Goal: Task Accomplishment & Management: Complete application form

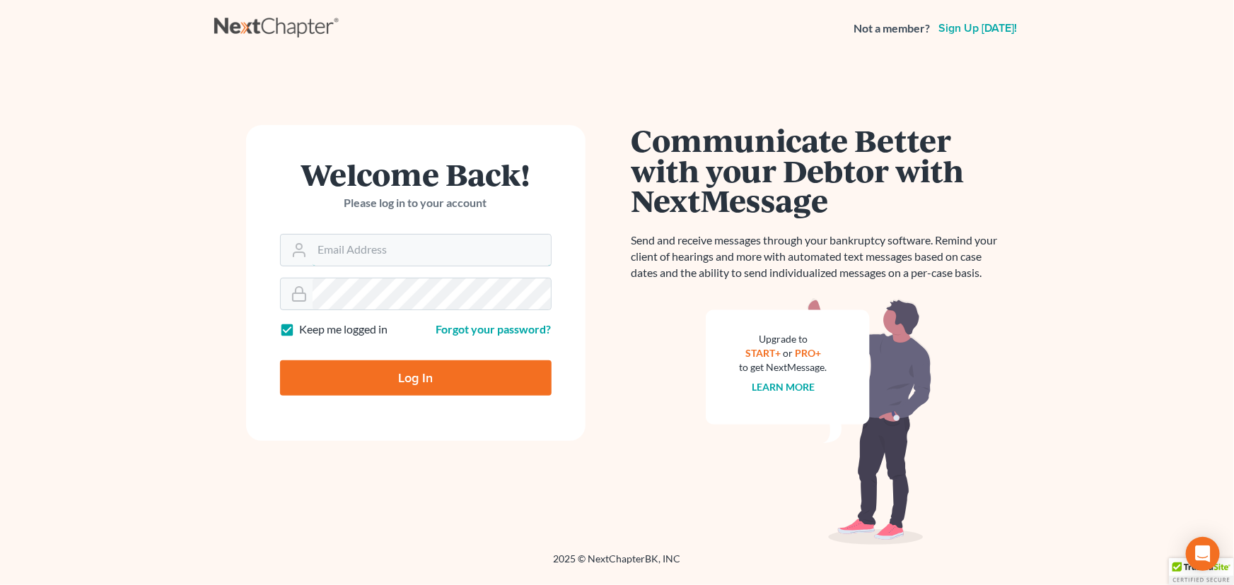
type input "[PERSON_NAME][EMAIL_ADDRESS][DOMAIN_NAME]"
click at [383, 368] on input "Log In" at bounding box center [416, 378] width 272 height 35
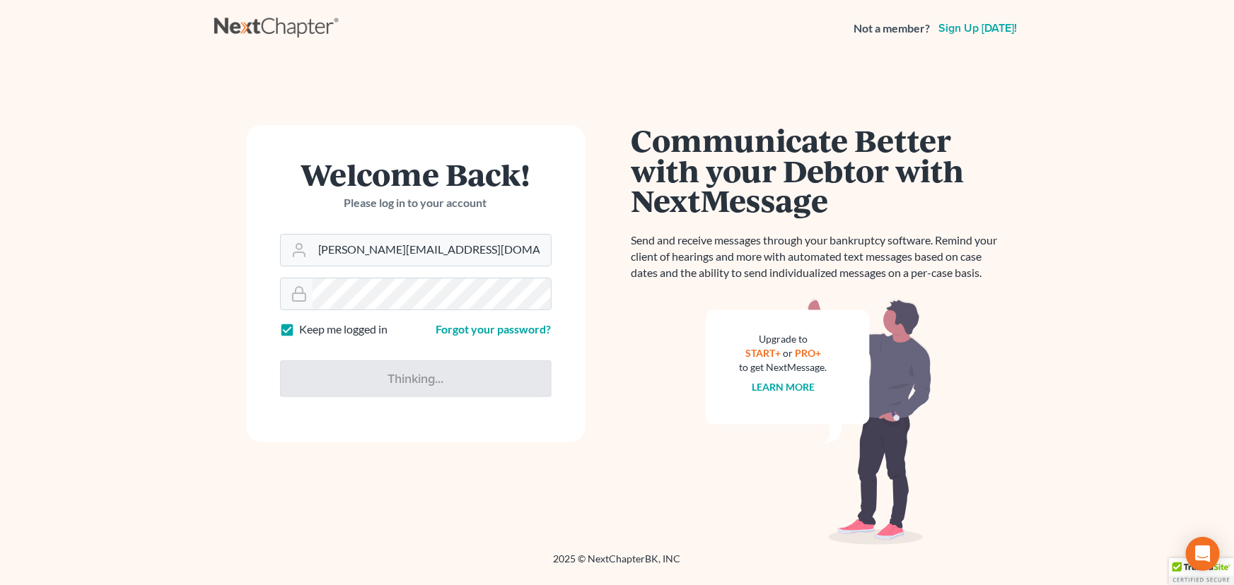
type input "Thinking..."
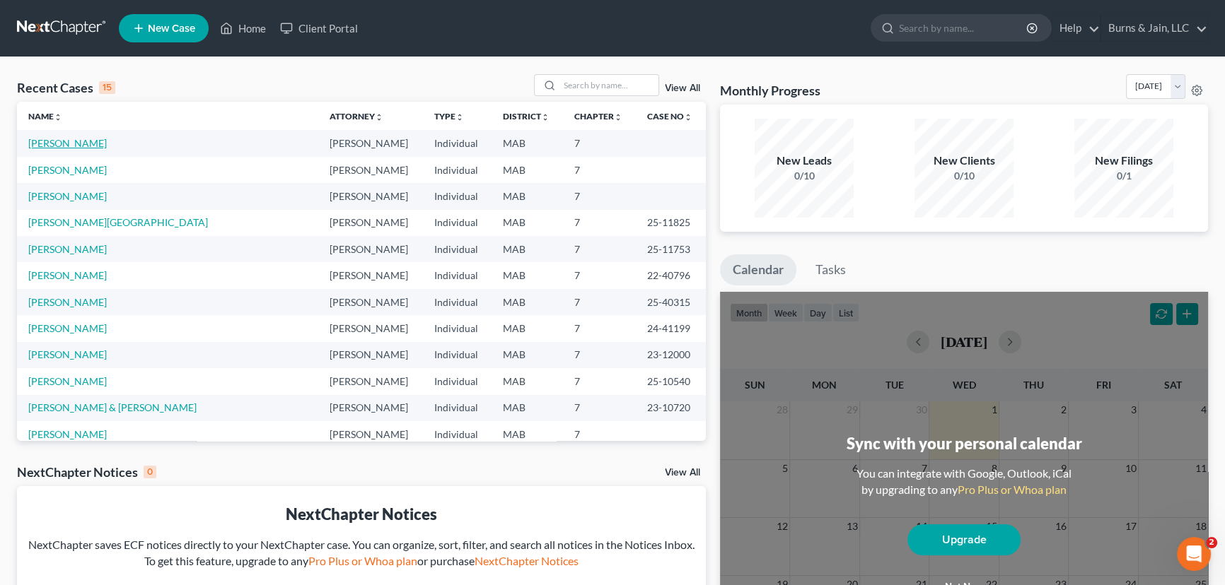
click at [99, 141] on link "Brodeur, Timothy" at bounding box center [67, 143] width 78 height 12
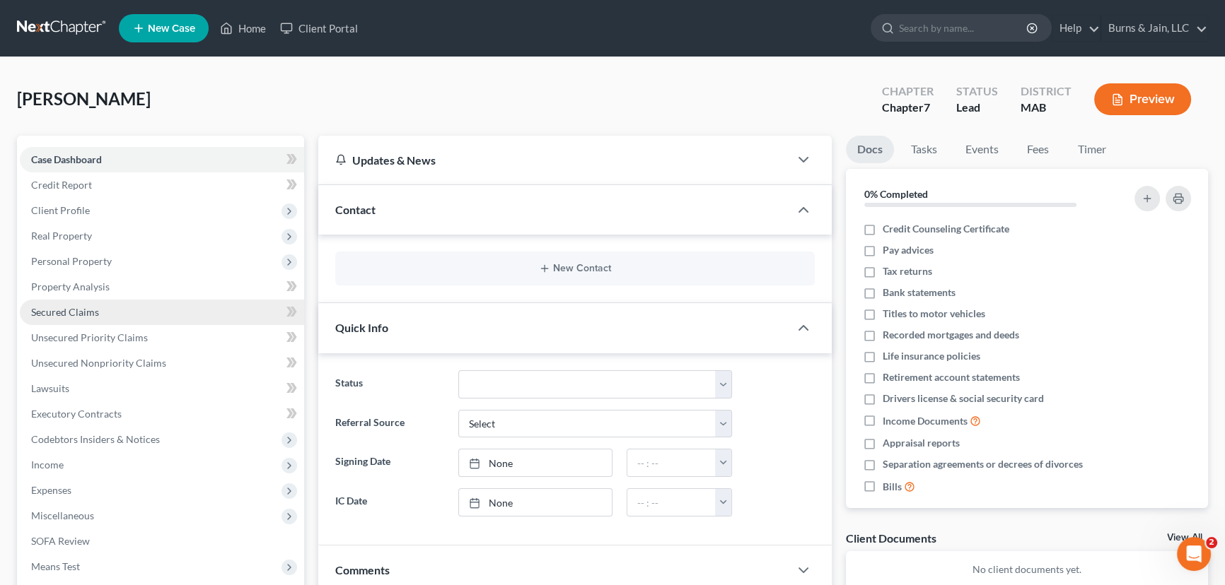
click at [115, 311] on link "Secured Claims" at bounding box center [162, 312] width 284 height 25
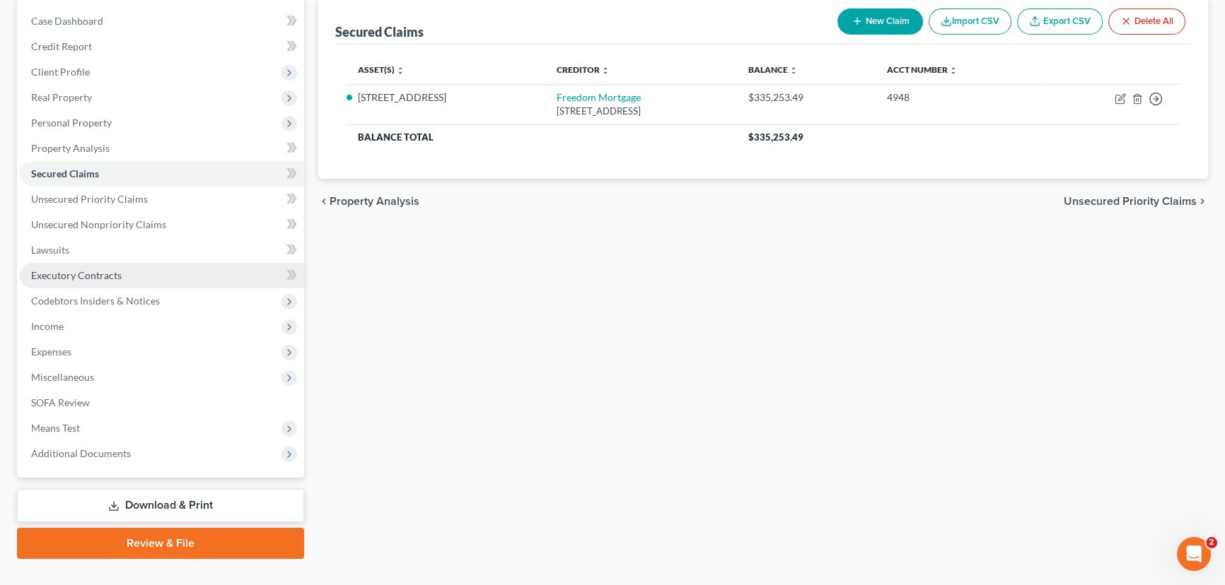
scroll to position [164, 0]
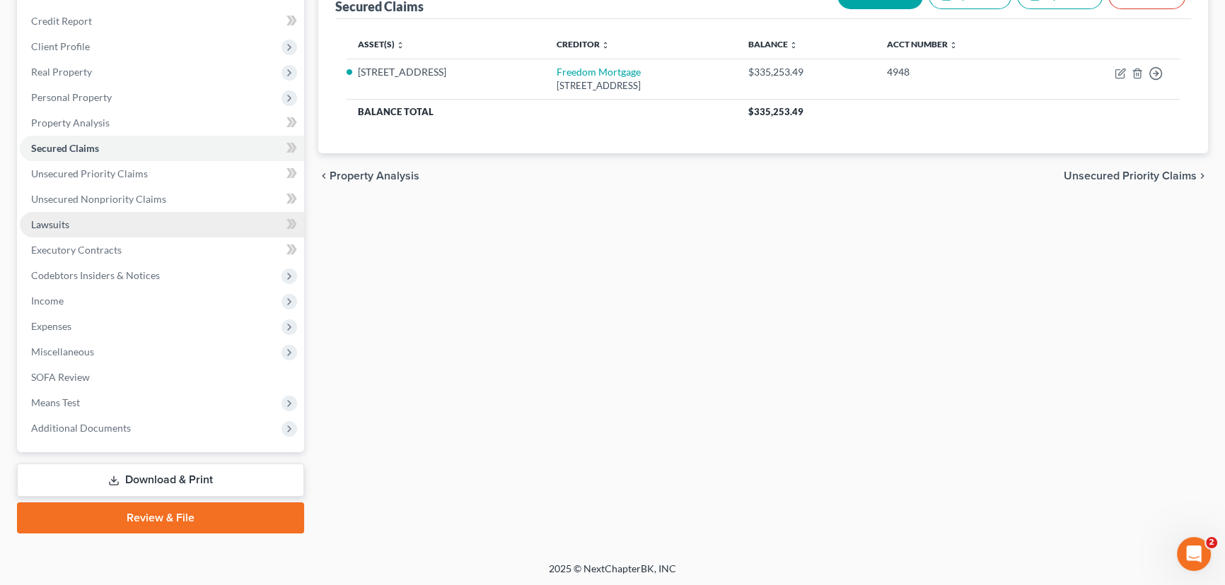
click at [86, 212] on link "Lawsuits" at bounding box center [162, 224] width 284 height 25
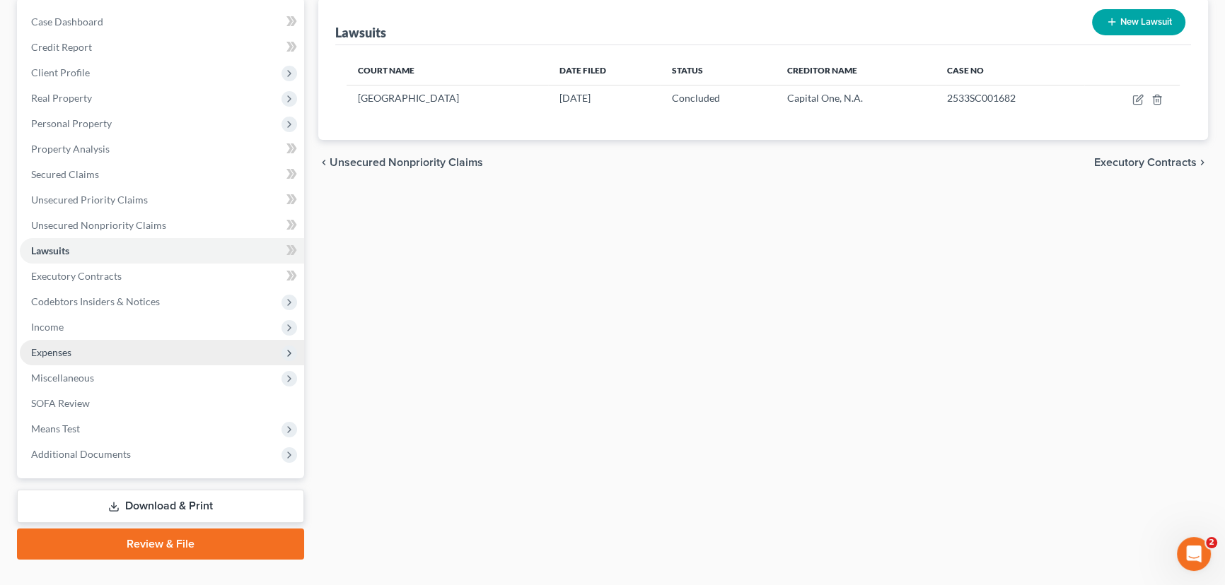
scroll to position [164, 0]
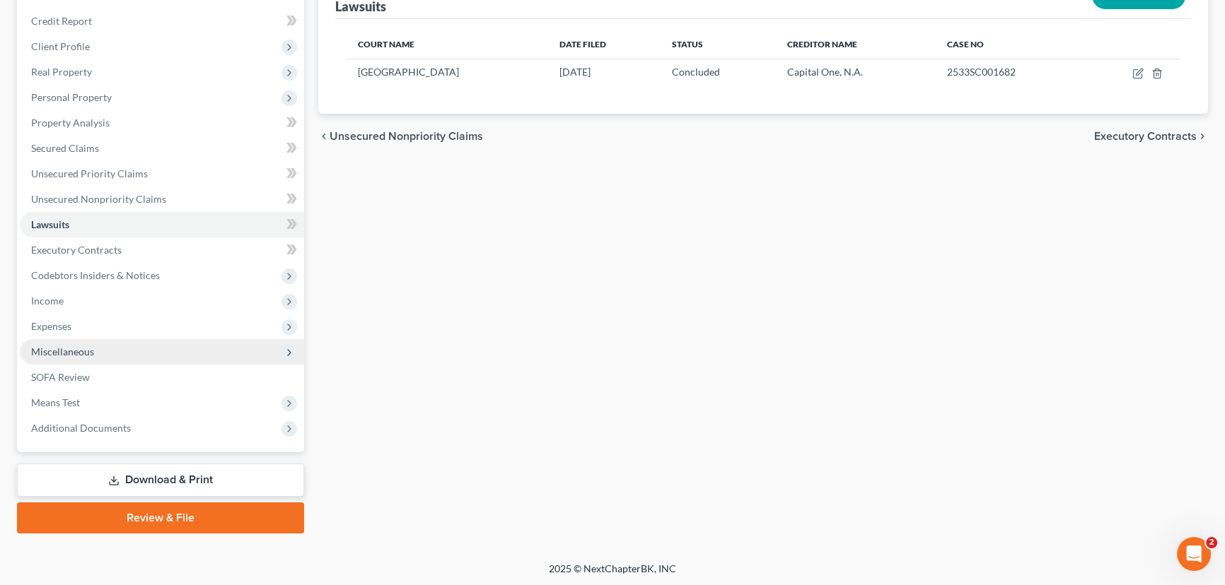
click at [66, 351] on span "Miscellaneous" at bounding box center [62, 352] width 63 height 12
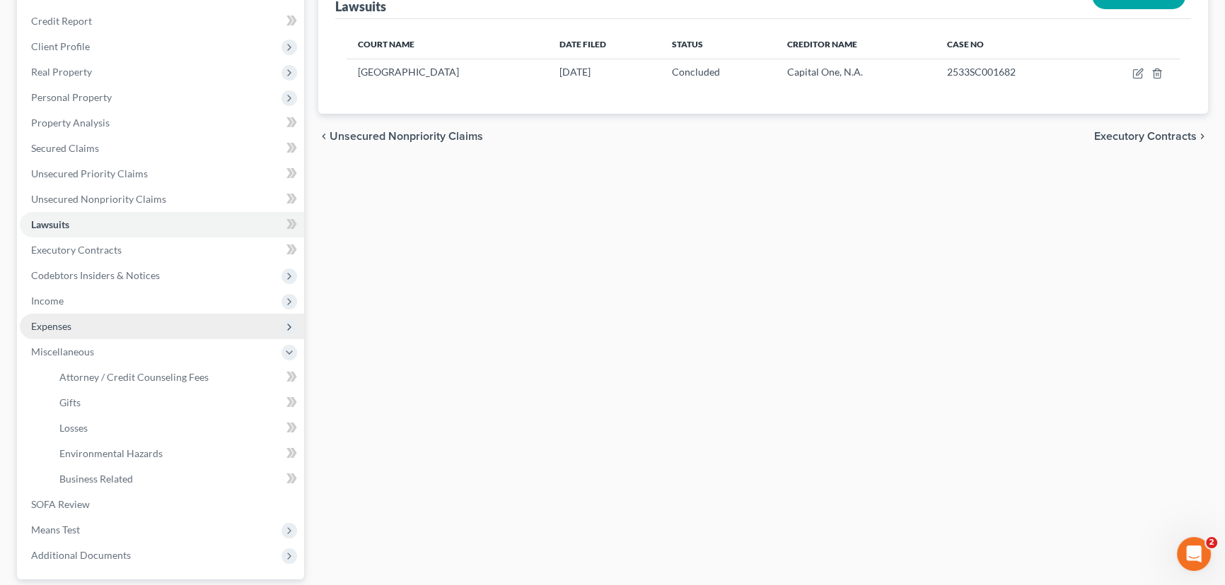
click at [68, 327] on span "Expenses" at bounding box center [51, 326] width 40 height 12
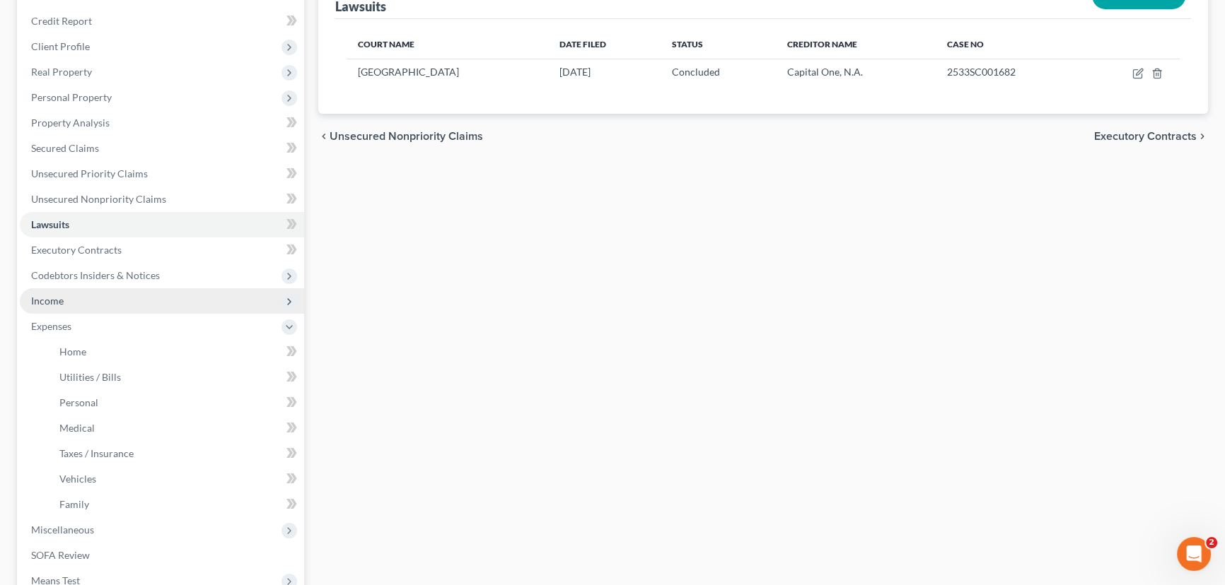
click at [65, 305] on span "Income" at bounding box center [162, 300] width 284 height 25
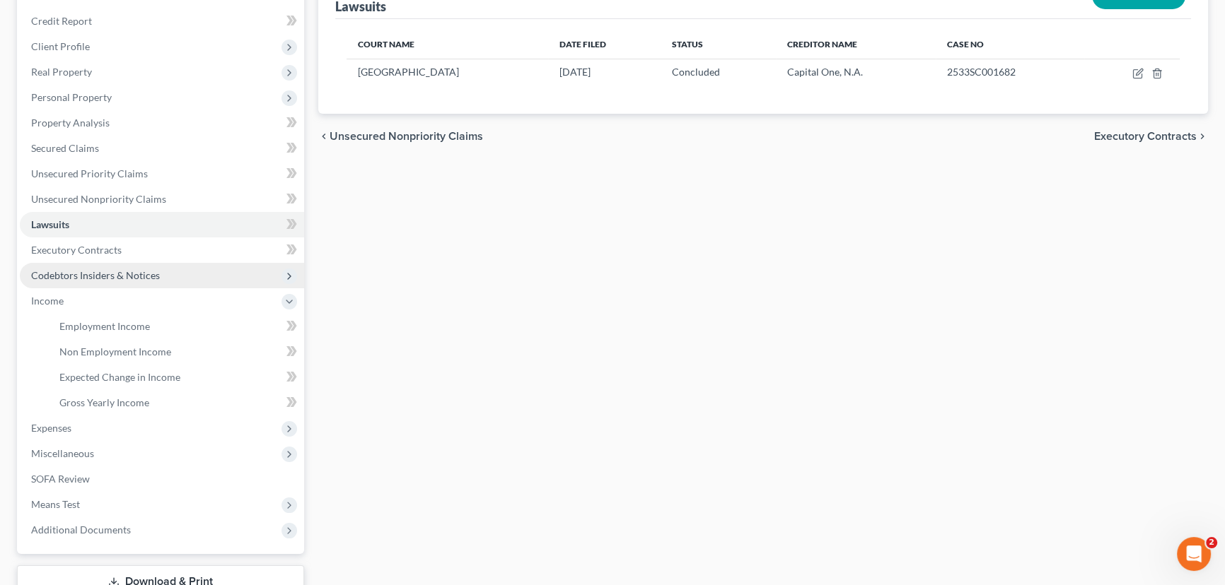
click at [73, 265] on span "Codebtors Insiders & Notices" at bounding box center [162, 275] width 284 height 25
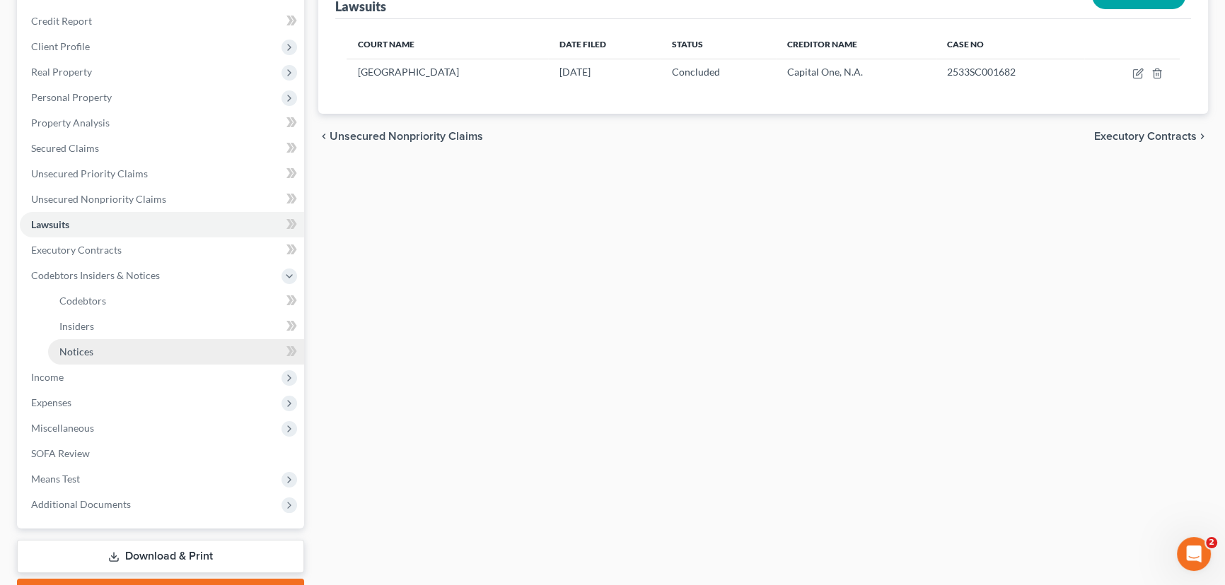
click at [71, 351] on span "Notices" at bounding box center [76, 352] width 34 height 12
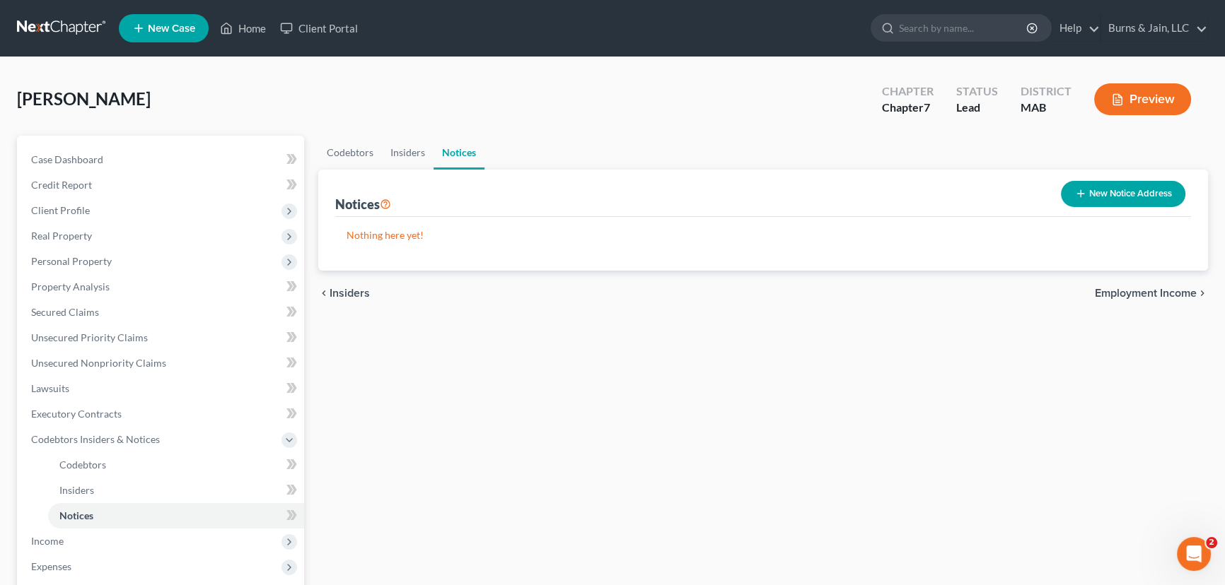
click at [1110, 192] on button "New Notice Address" at bounding box center [1123, 194] width 124 height 26
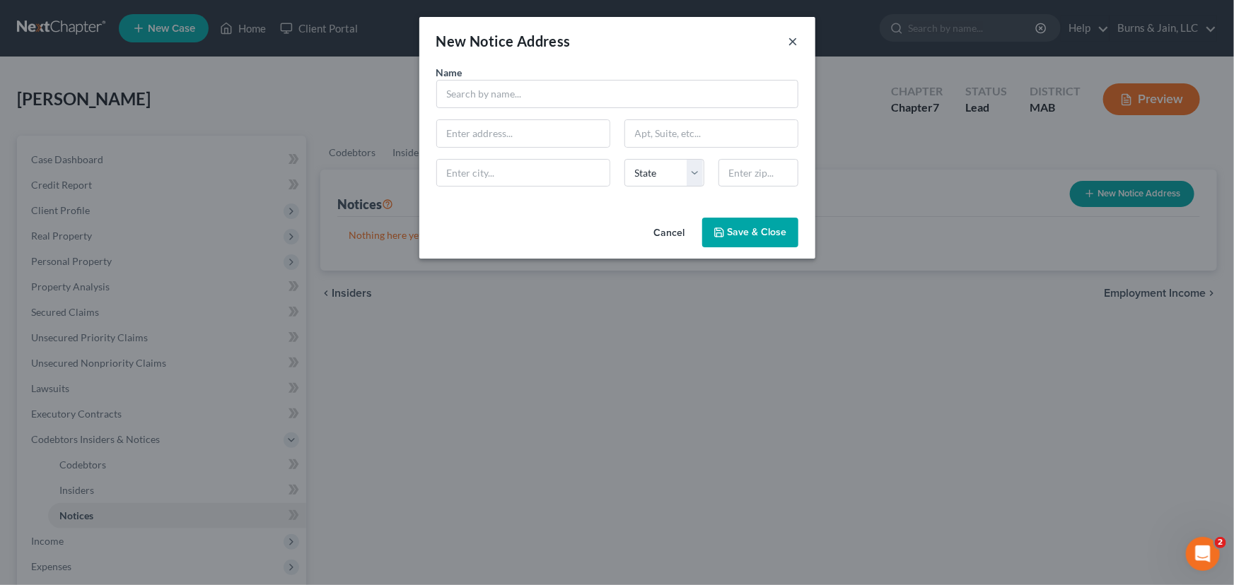
click at [788, 39] on button "×" at bounding box center [793, 41] width 10 height 17
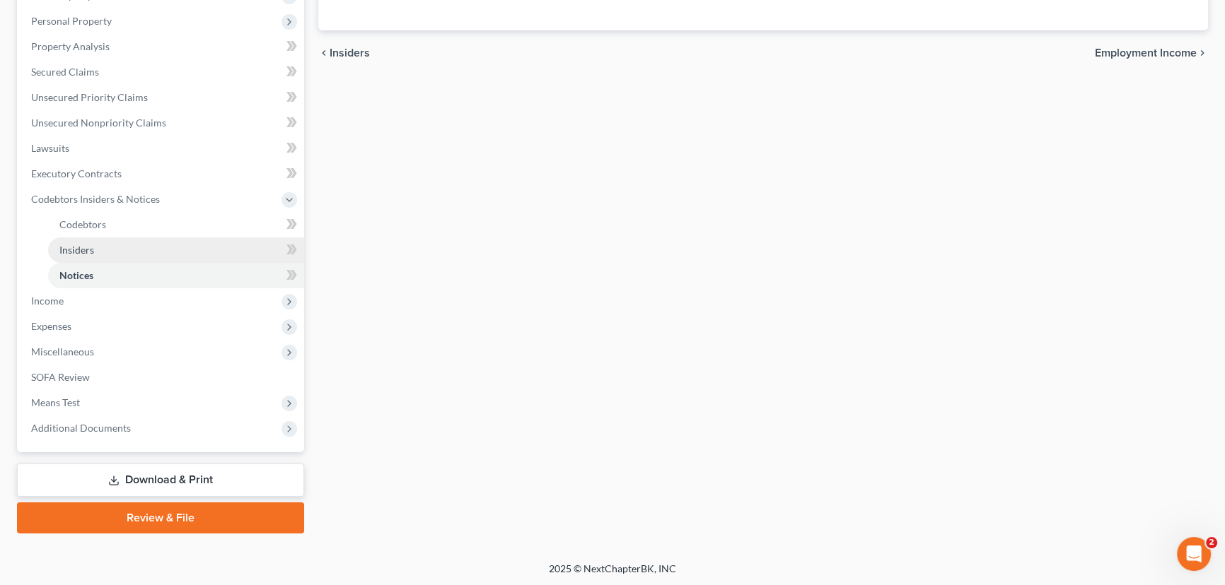
scroll to position [240, 0]
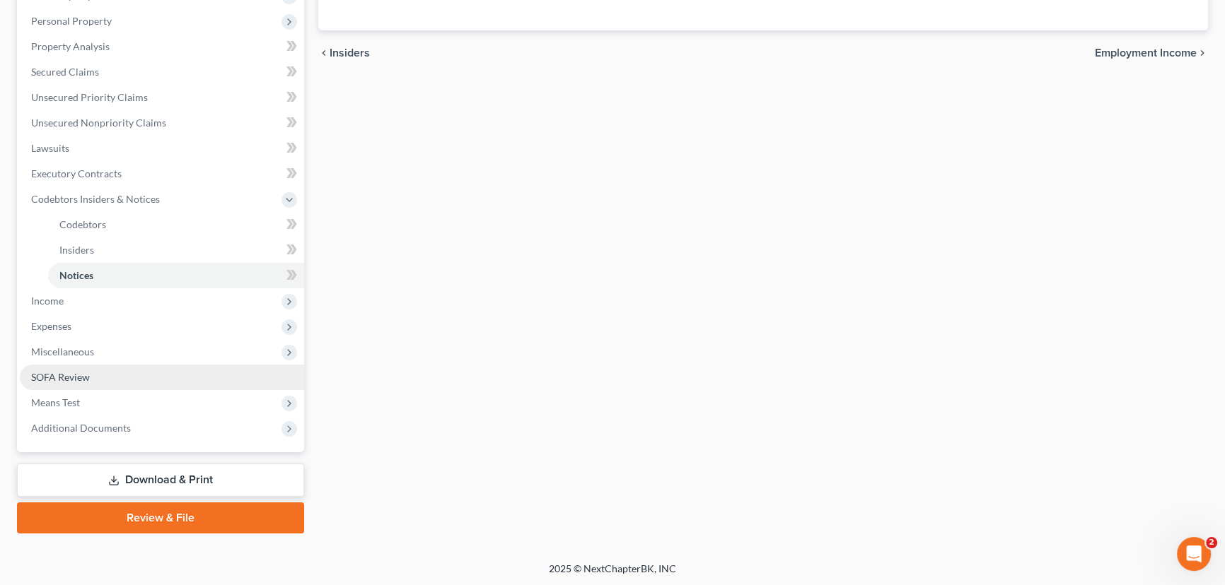
click at [92, 370] on link "SOFA Review" at bounding box center [162, 377] width 284 height 25
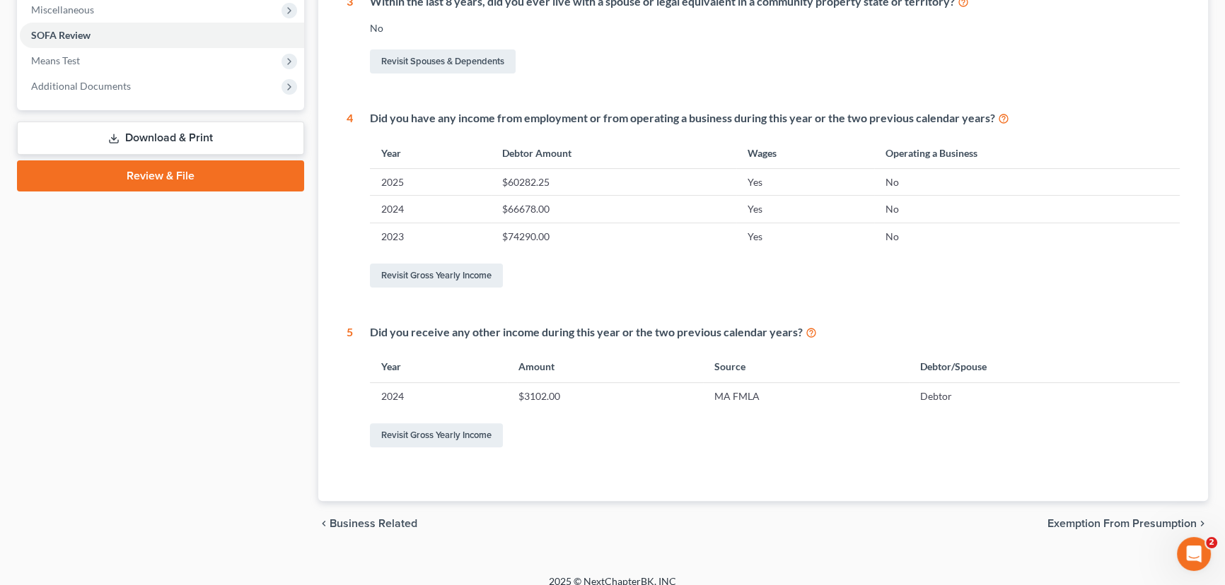
scroll to position [519, 0]
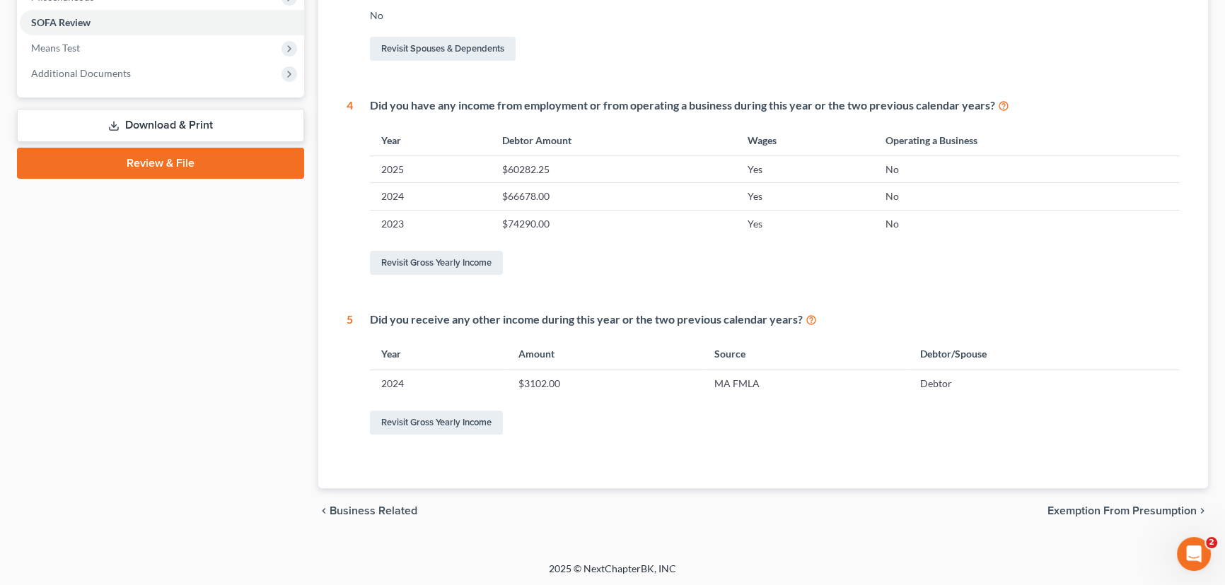
click at [1073, 510] on span "Exemption from Presumption" at bounding box center [1121, 511] width 149 height 11
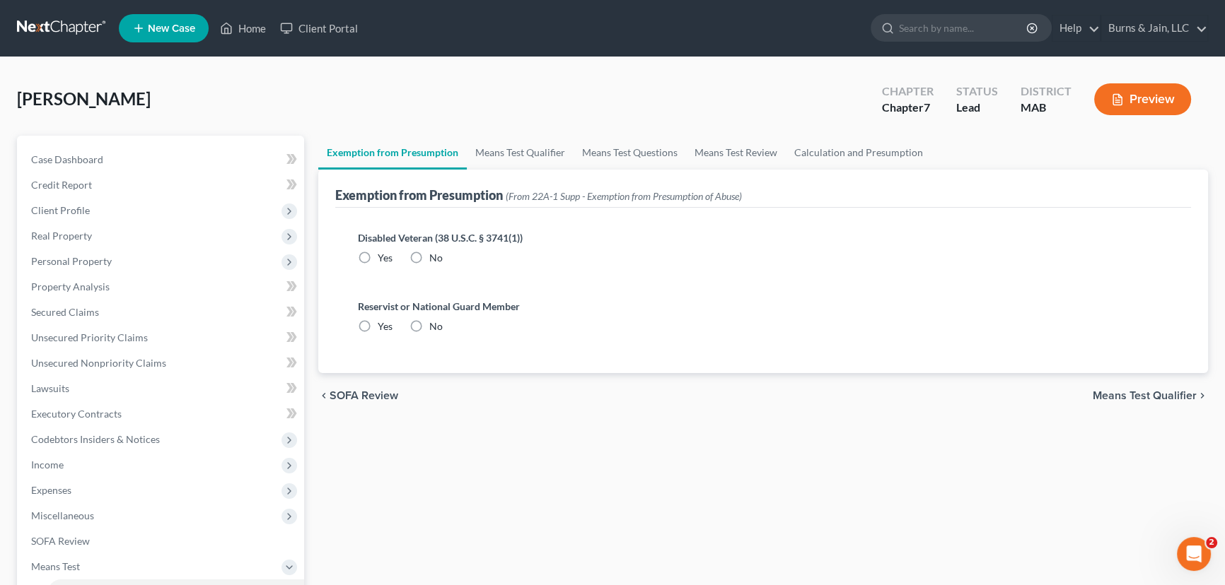
click at [1116, 396] on span "Means Test Qualifier" at bounding box center [1144, 395] width 104 height 11
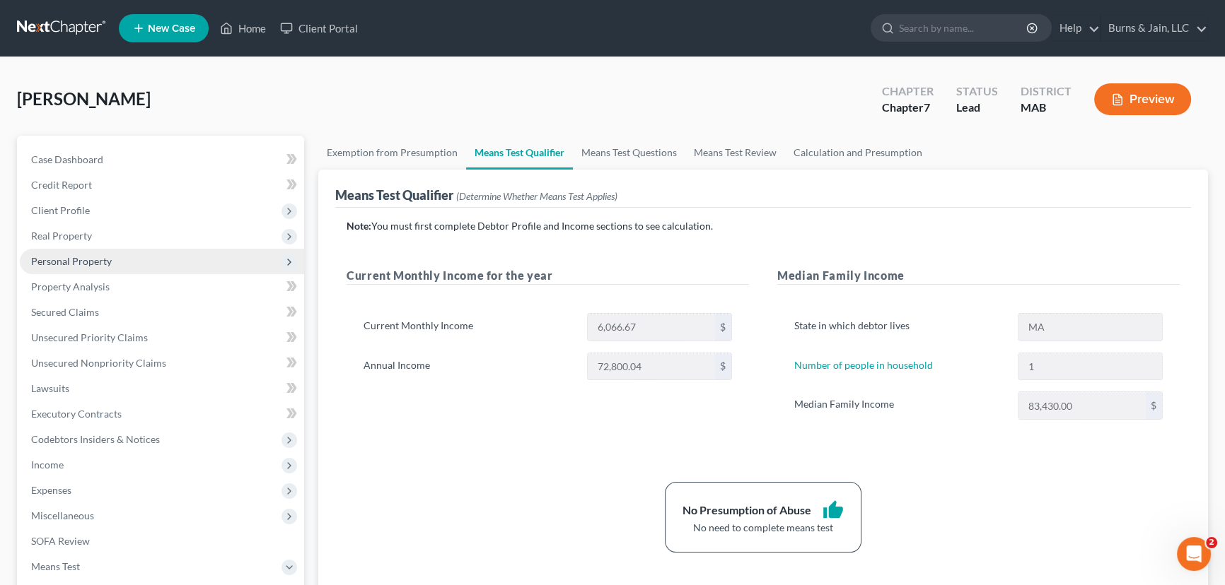
click at [67, 269] on span "Personal Property" at bounding box center [162, 261] width 284 height 25
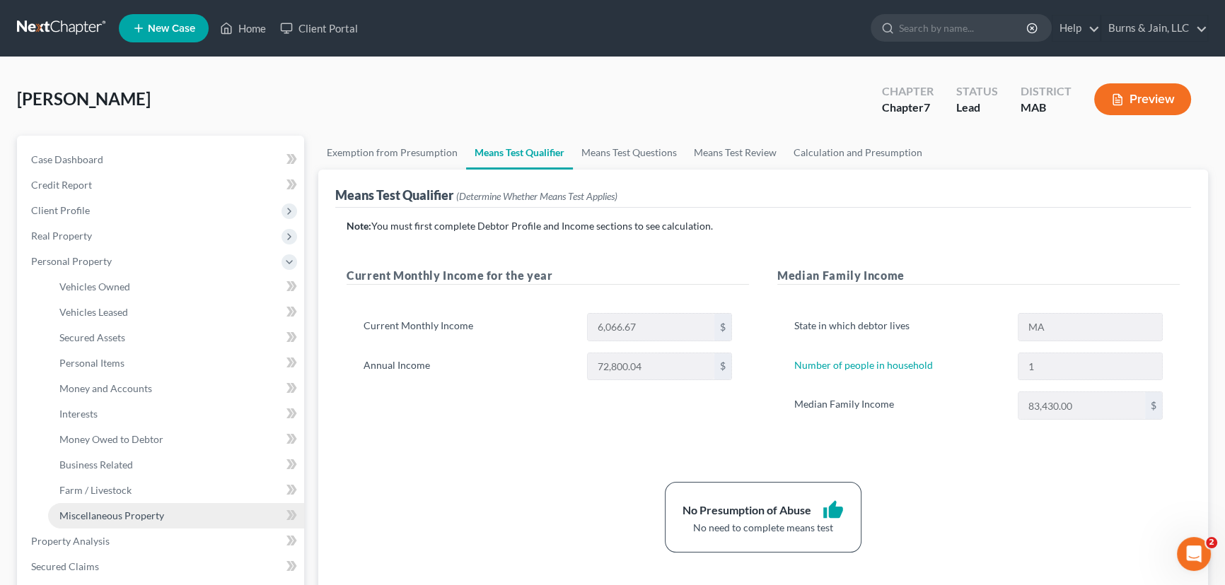
click at [99, 513] on span "Miscellaneous Property" at bounding box center [111, 516] width 105 height 12
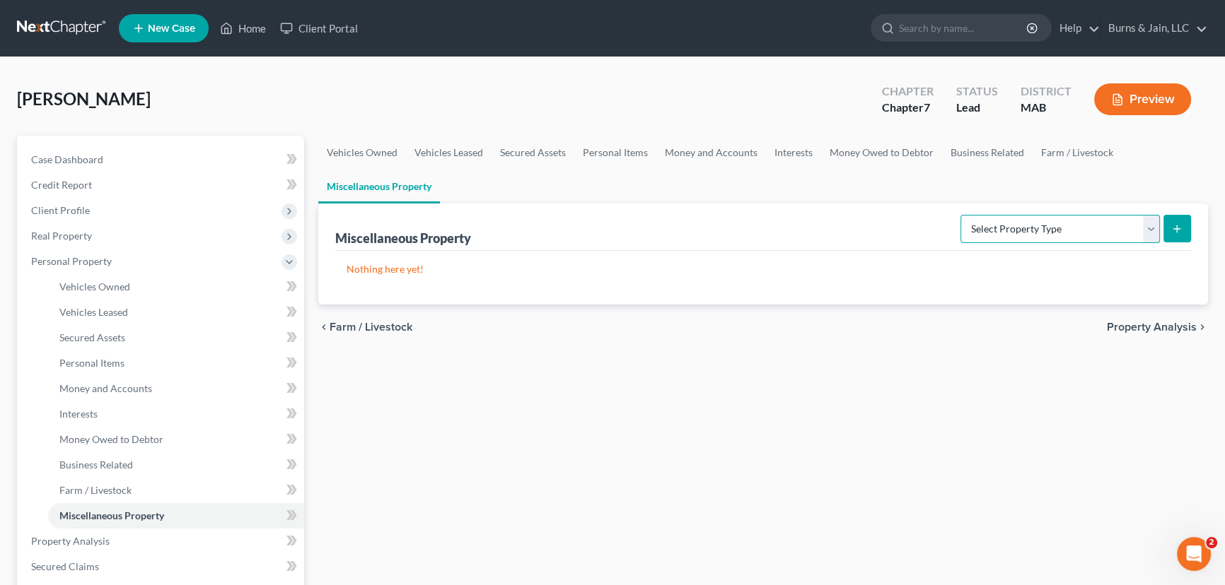
click at [1023, 221] on select "Select Property Type Assigned for Creditor Benefit Within 1 Year Holding for An…" at bounding box center [1059, 229] width 199 height 28
select select "transferred"
click at [960, 215] on select "Select Property Type Assigned for Creditor Benefit Within 1 Year Holding for An…" at bounding box center [1059, 229] width 199 height 28
click at [1169, 227] on button "submit" at bounding box center [1177, 229] width 28 height 28
select select "Ordinary (within 2 years)"
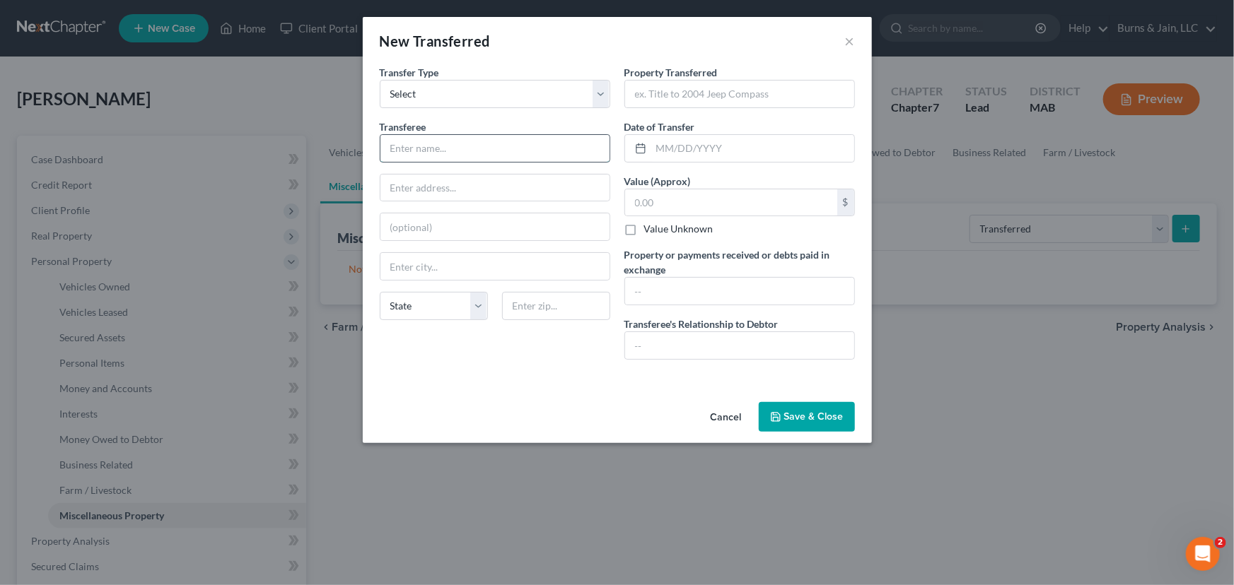
click at [486, 146] on input "text" at bounding box center [494, 148] width 229 height 27
click at [462, 96] on select "Select Ordinary (within 2 years) Within 10 Years" at bounding box center [495, 94] width 231 height 28
click at [474, 142] on input "text" at bounding box center [494, 148] width 229 height 27
click at [474, 153] on input "text" at bounding box center [494, 148] width 229 height 27
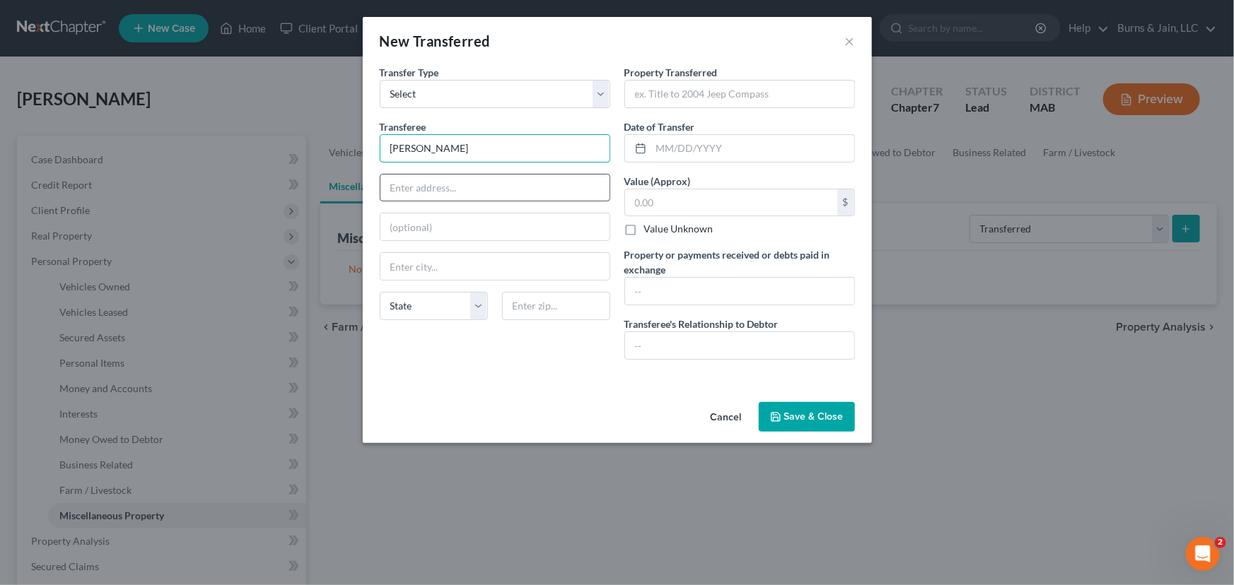
type input "Timothy Brodeur"
click at [453, 179] on input "text" at bounding box center [494, 188] width 229 height 27
type input "10 Woodlawn Road"
click at [455, 257] on input "text" at bounding box center [494, 266] width 229 height 27
type input "Assonet"
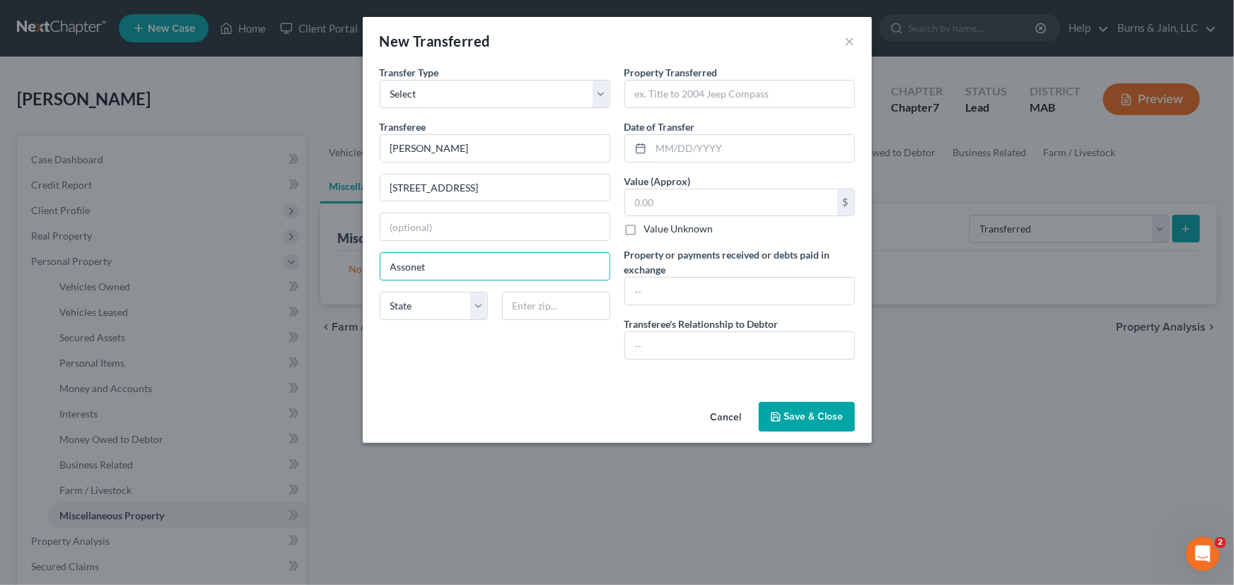
click at [435, 319] on div "State AL AK AR AZ CA CO CT DE DC FL GA GU HI ID IL IN IA KS KY LA ME MD MA MI M…" at bounding box center [495, 312] width 245 height 40
click at [432, 308] on select "State AL AK AR AZ CA CO CT DE DC FL GA GU HI ID IL IN IA KS KY LA ME MD MA MI M…" at bounding box center [434, 306] width 108 height 28
select select "22"
click at [515, 293] on input "text" at bounding box center [556, 306] width 108 height 28
type input "02702"
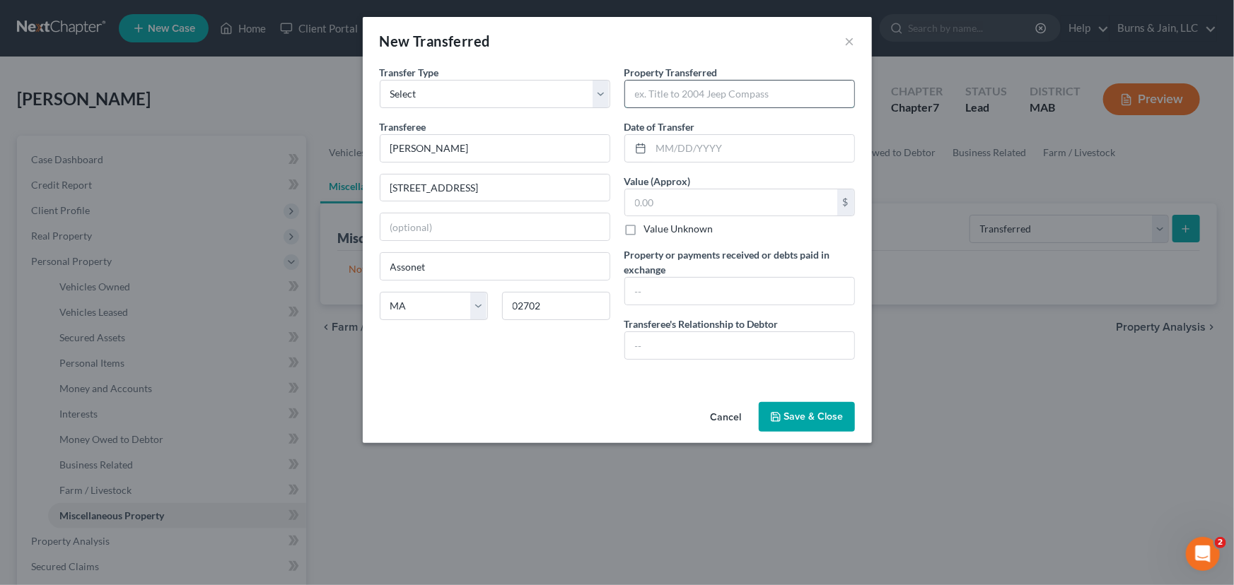
click at [674, 91] on input "text" at bounding box center [739, 94] width 229 height 27
type input "10 Woodlawn Road, Assonet, MA 02702"
click at [698, 146] on input "text" at bounding box center [752, 148] width 203 height 27
type input "02/03/2025"
click at [668, 194] on input "text" at bounding box center [731, 202] width 212 height 27
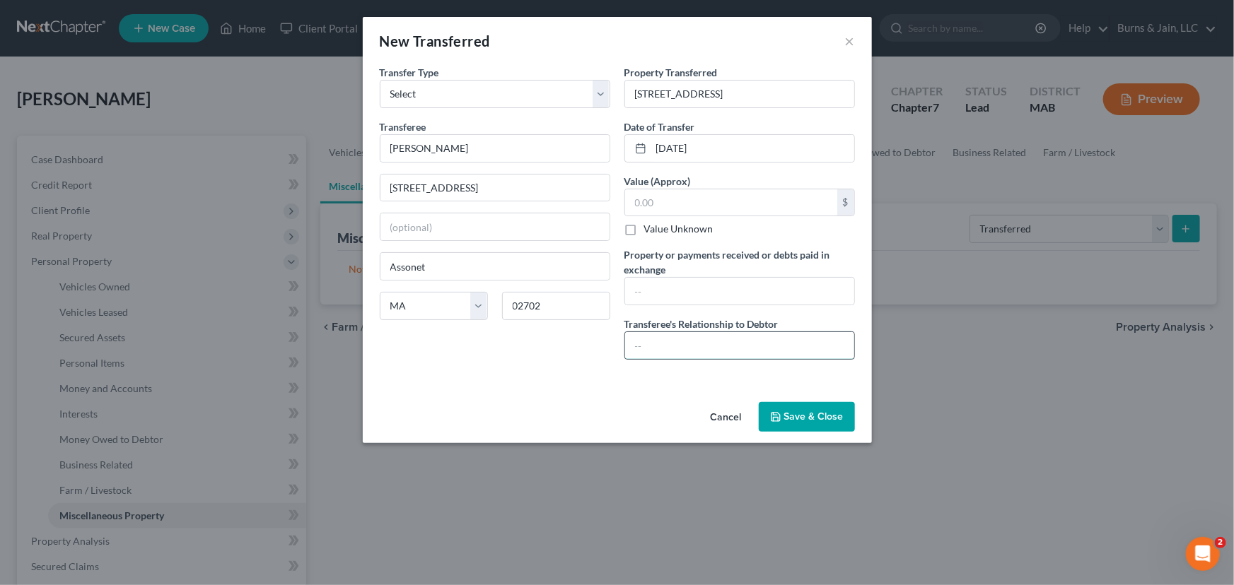
click at [629, 332] on input "text" at bounding box center [739, 345] width 229 height 27
type input "Self; Di"
click at [723, 203] on input "text" at bounding box center [731, 202] width 212 height 27
type input "589,000"
click at [699, 280] on input "text" at bounding box center [739, 291] width 229 height 27
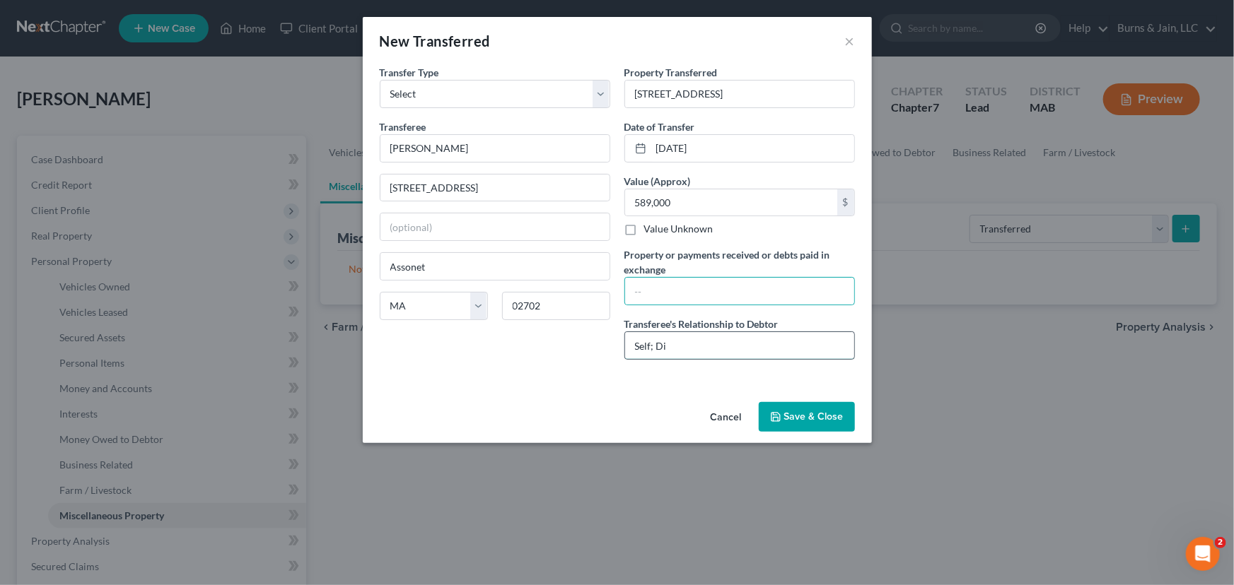
click at [691, 343] on input "Self; Di" at bounding box center [739, 345] width 229 height 27
click at [758, 342] on input "Self; Divorce - Home deeded to me in divorce" at bounding box center [739, 345] width 229 height 27
drag, startPoint x: 840, startPoint y: 339, endPoint x: 776, endPoint y: 341, distance: 64.4
click at [769, 339] on input "Self; Divorce - Home deeded to me in divorce" at bounding box center [739, 345] width 229 height 27
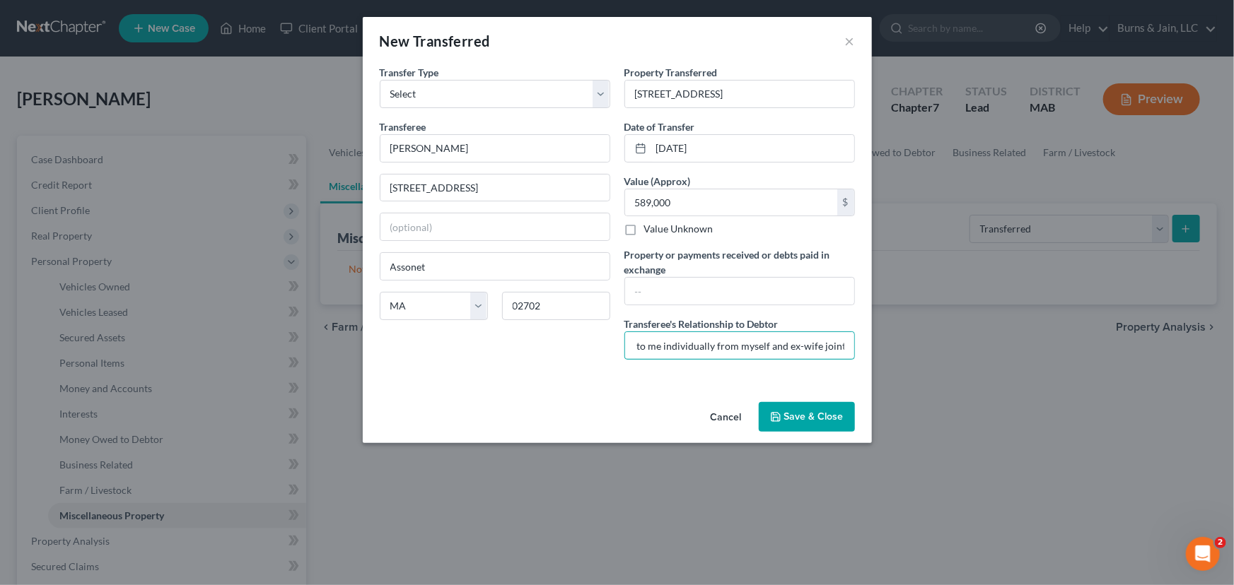
type input "Self; Divorce - Home deeded to me individually from myself and ex-wife jointly"
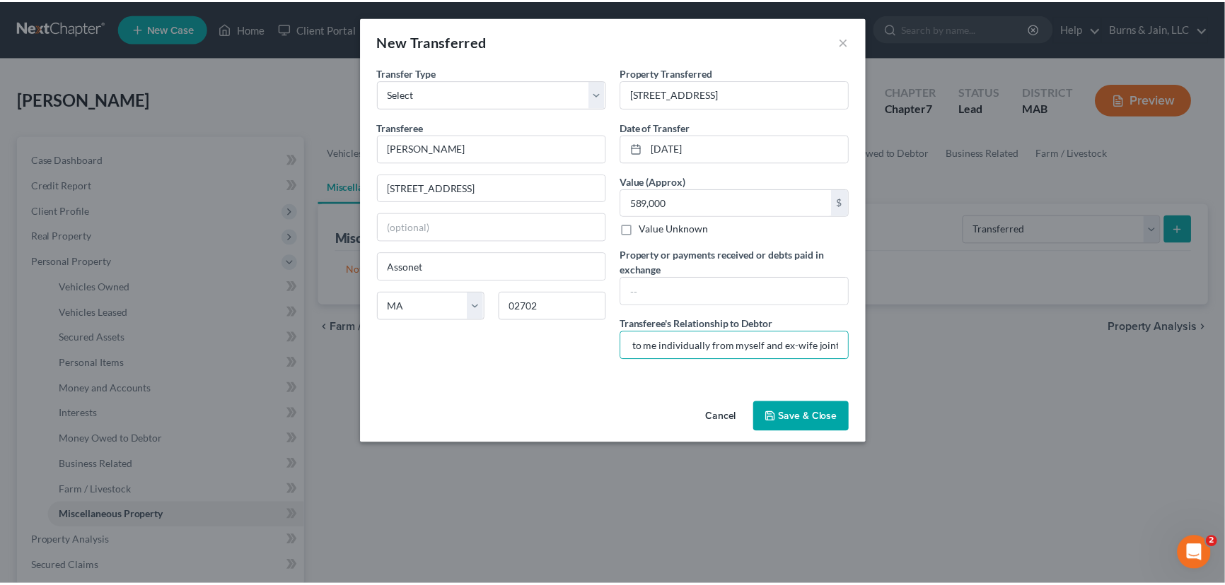
scroll to position [0, 0]
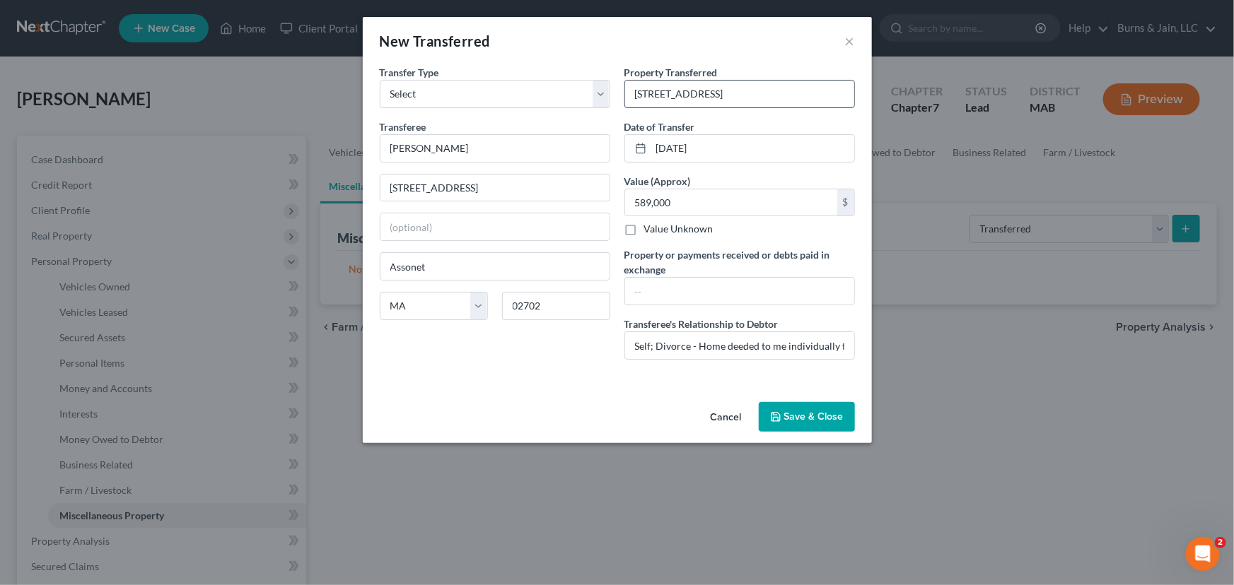
drag, startPoint x: 634, startPoint y: 93, endPoint x: 848, endPoint y: 93, distance: 214.2
click at [848, 93] on input "10 Woodlawn Road, Assonet, MA 02702" at bounding box center [739, 94] width 229 height 27
click at [641, 296] on input "text" at bounding box center [739, 291] width 229 height 27
paste input "10 Woodlawn Road, Assonet, MA 02702"
type input "10 Woodlawn Road, Assonet, MA 02702"
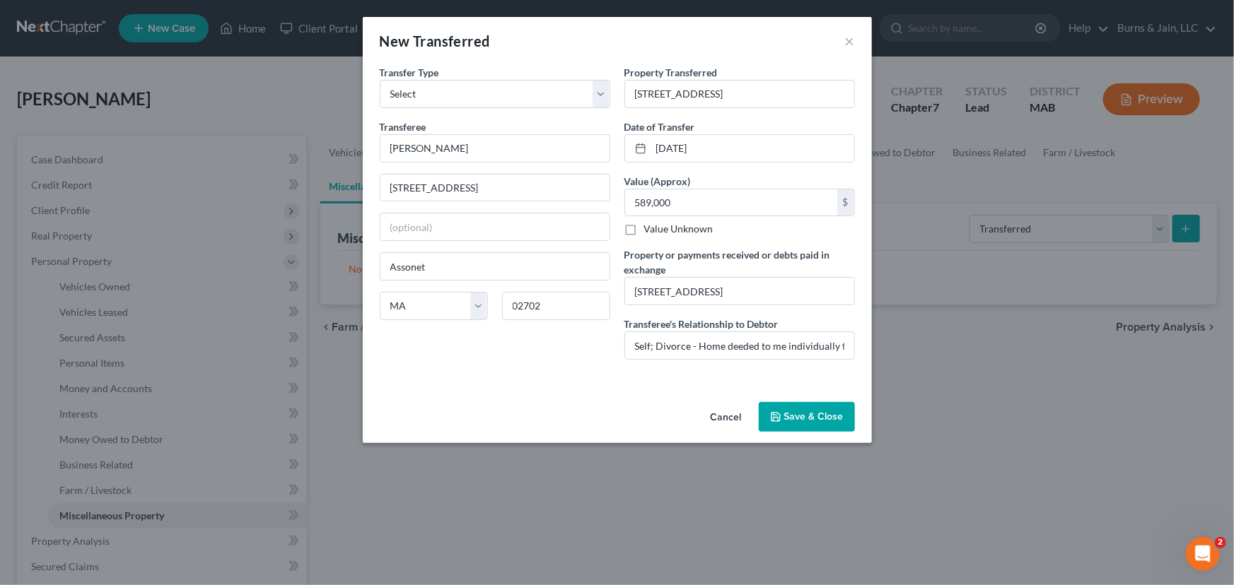
click at [809, 419] on button "Save & Close" at bounding box center [807, 417] width 96 height 30
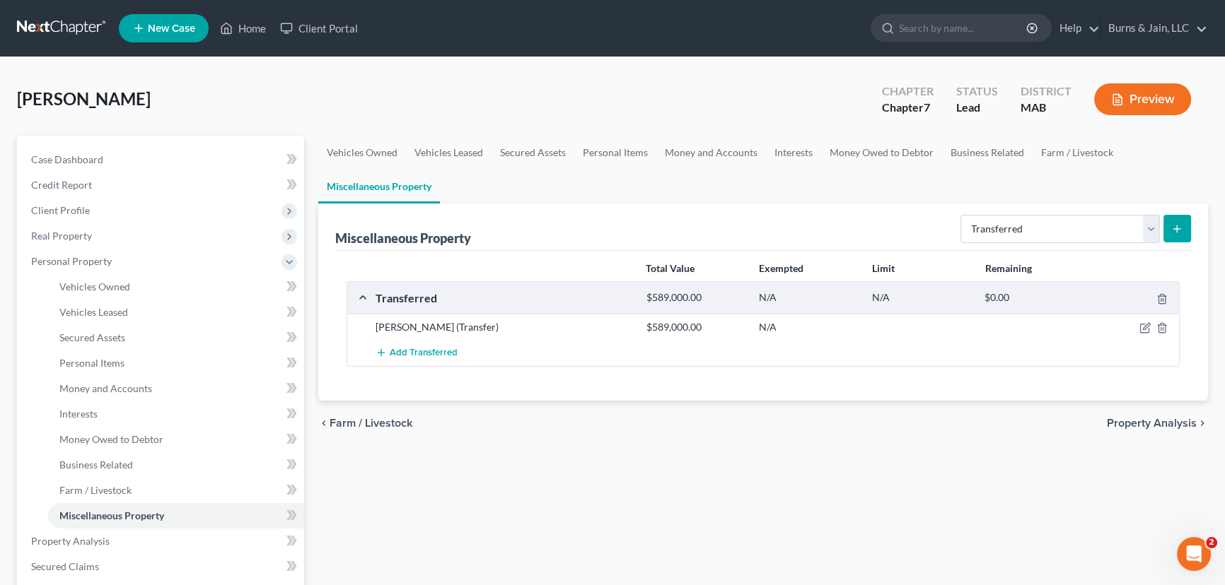
click at [1150, 329] on div at bounding box center [1135, 327] width 91 height 14
click at [1145, 322] on icon "button" at bounding box center [1144, 327] width 11 height 11
select select "Ordinary (within 2 years)"
select select "22"
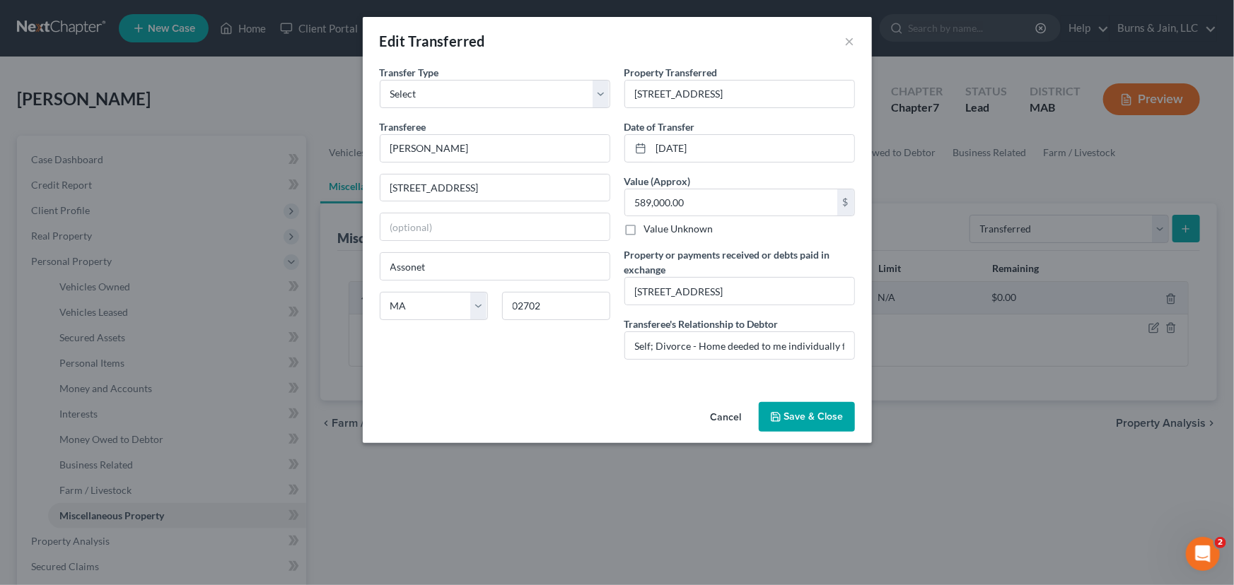
click at [778, 409] on button "Save & Close" at bounding box center [807, 417] width 96 height 30
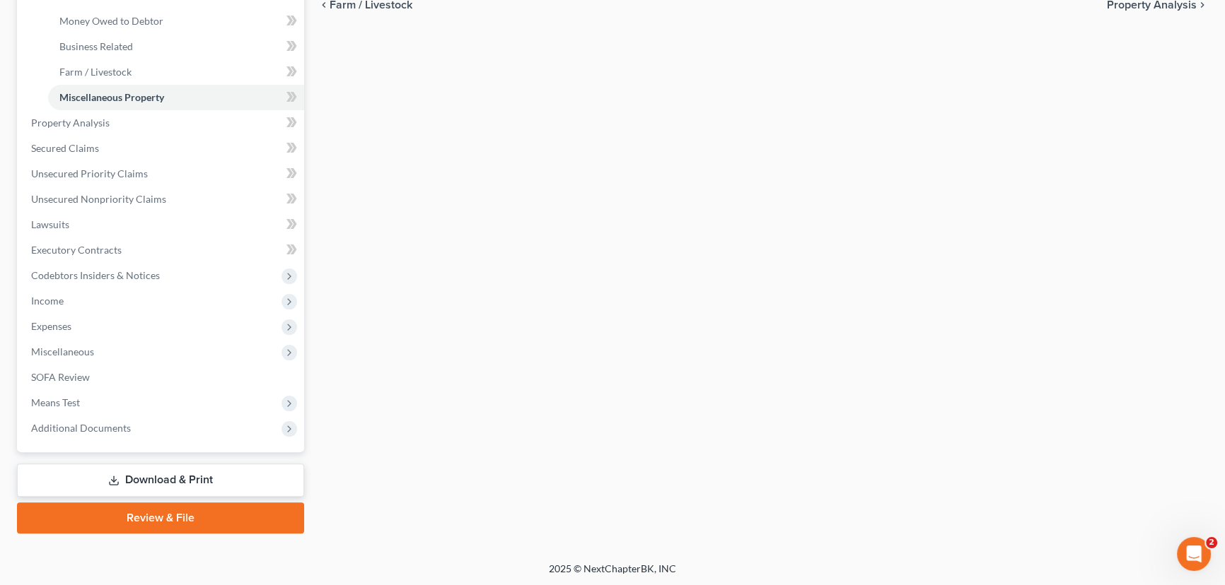
click at [134, 472] on link "Download & Print" at bounding box center [160, 480] width 287 height 33
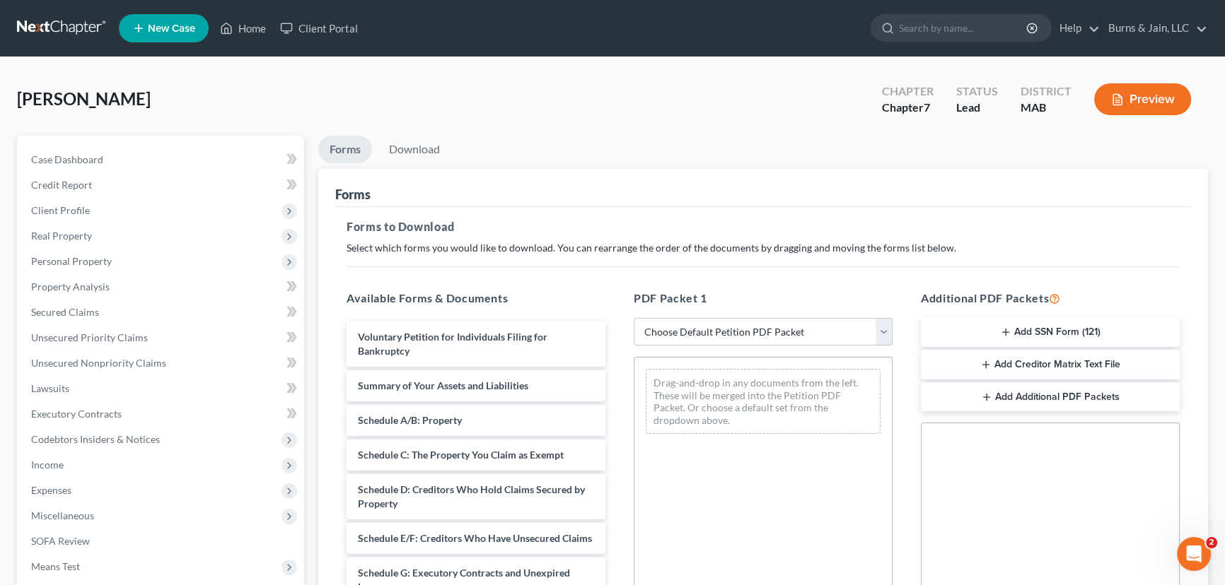
click at [853, 332] on select "Choose Default Petition PDF Packet Complete Bankruptcy Petition (all forms and …" at bounding box center [763, 332] width 259 height 28
select select "0"
click at [634, 318] on select "Choose Default Petition PDF Packet Complete Bankruptcy Petition (all forms and …" at bounding box center [763, 332] width 259 height 28
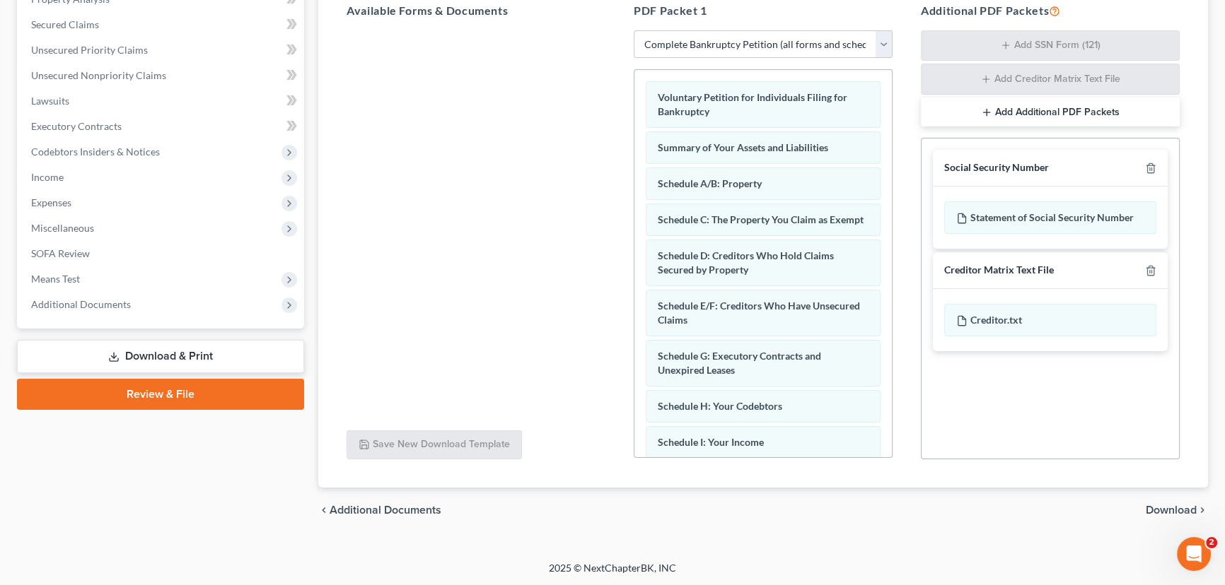
click at [1157, 512] on span "Download" at bounding box center [1170, 510] width 51 height 11
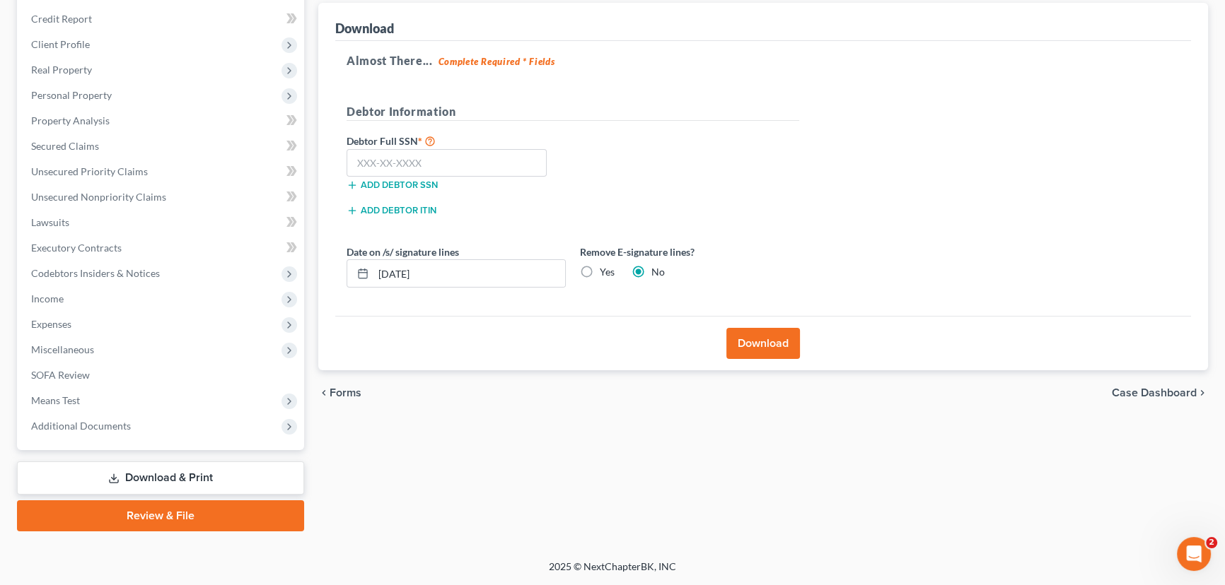
scroll to position [164, 0]
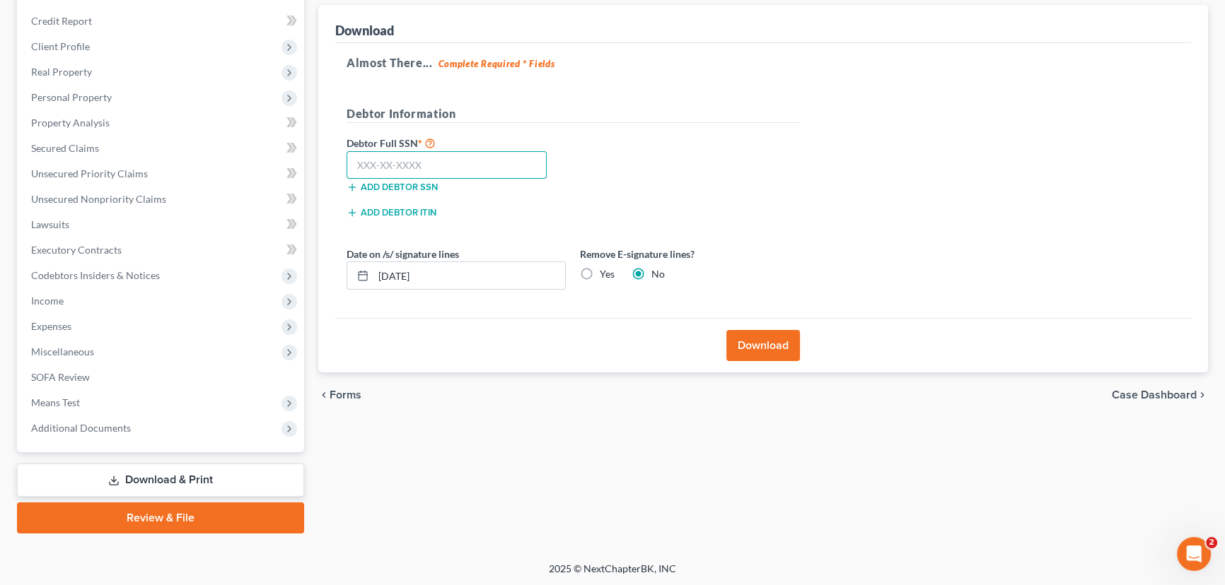
click at [421, 155] on input "text" at bounding box center [446, 165] width 200 height 28
click at [431, 179] on div "Add debtor SSN" at bounding box center [455, 186] width 233 height 14
click at [433, 156] on input "text" at bounding box center [446, 165] width 200 height 28
type input "028-78-4149"
click at [740, 337] on button "Download" at bounding box center [763, 345] width 74 height 31
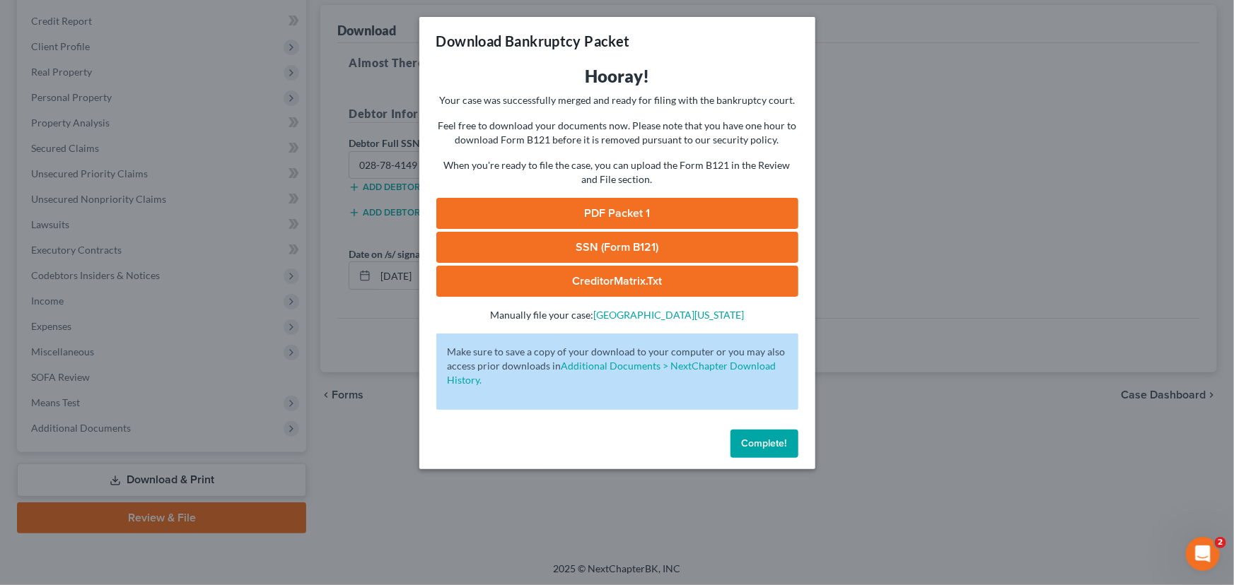
click at [663, 197] on div "Hooray! Your case was successfully merged and ready for filing with the bankrup…" at bounding box center [617, 193] width 362 height 257
click at [660, 205] on link "PDF Packet 1" at bounding box center [617, 213] width 362 height 31
click at [781, 446] on span "Complete!" at bounding box center [764, 444] width 45 height 12
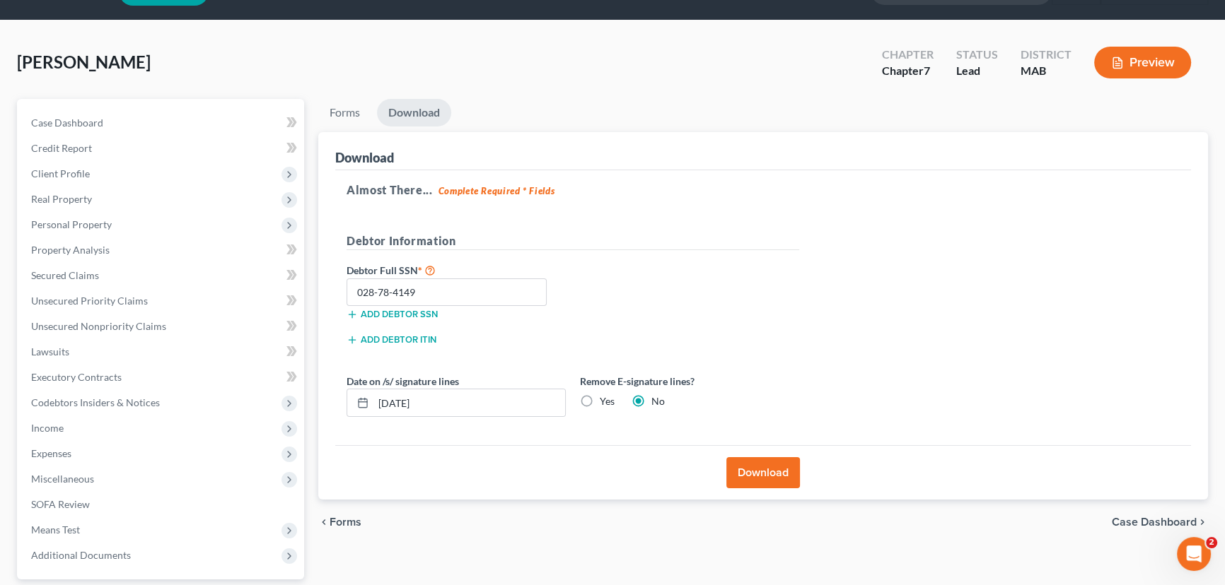
scroll to position [0, 0]
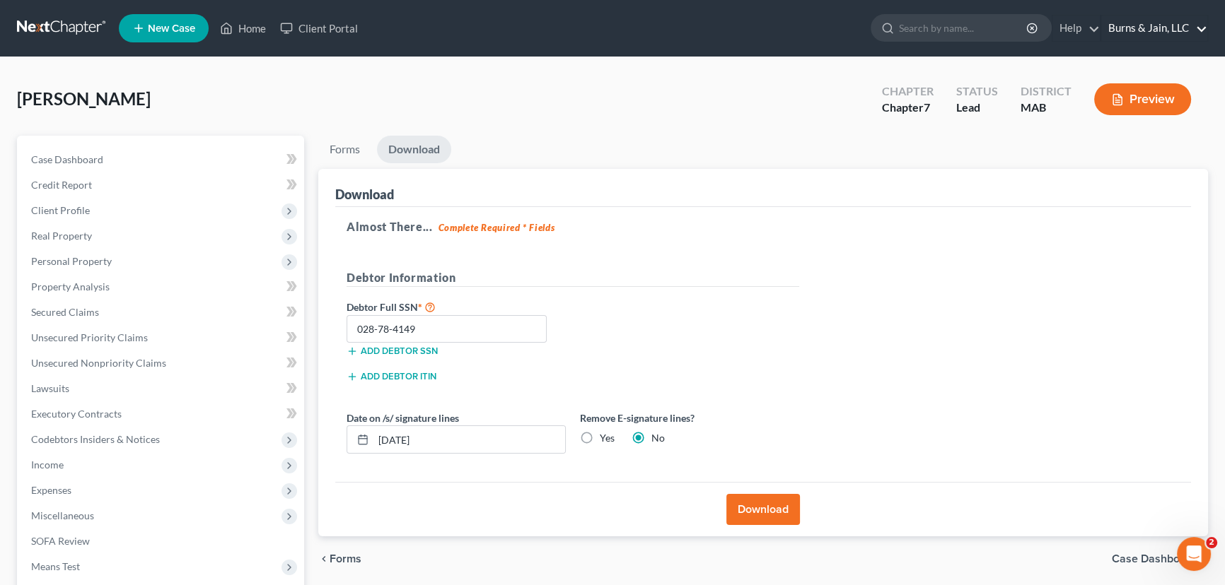
click at [1160, 23] on link "Burns & Jain, LLC" at bounding box center [1154, 28] width 106 height 25
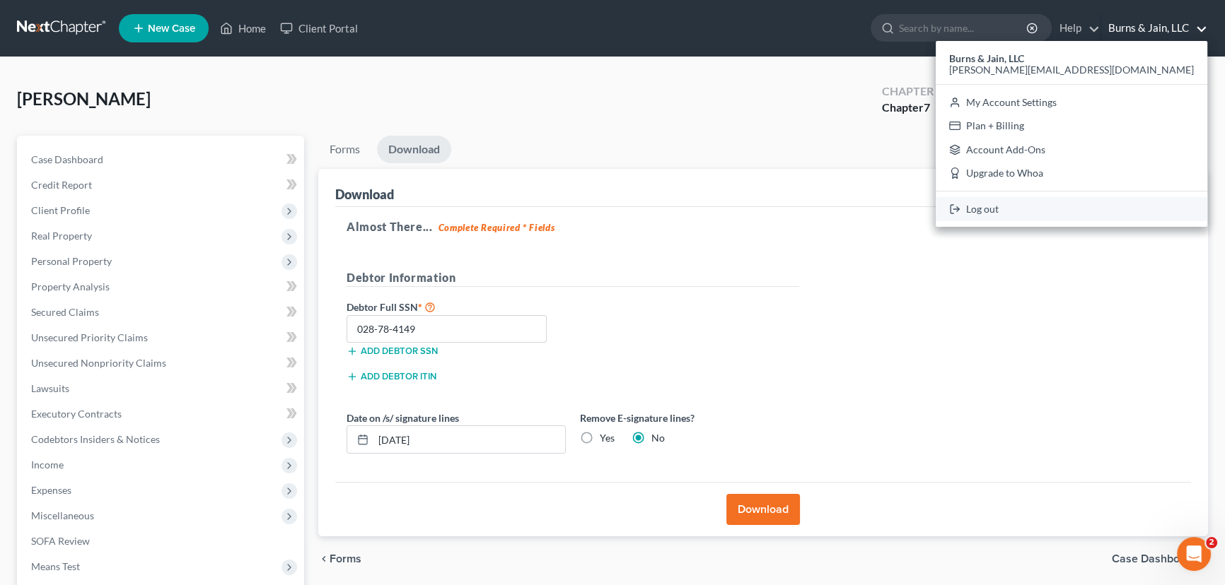
click at [1119, 214] on link "Log out" at bounding box center [1071, 209] width 272 height 24
